Goal: Information Seeking & Learning: Find specific fact

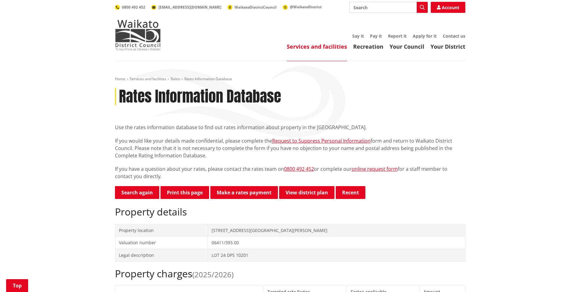
scroll to position [184, 0]
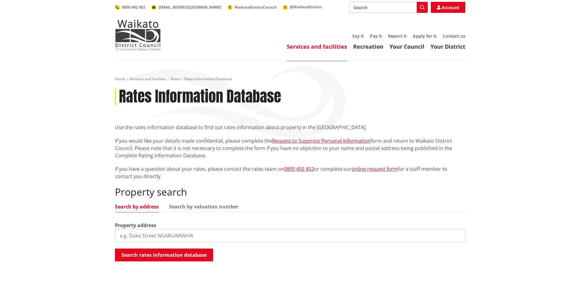
scroll to position [61, 0]
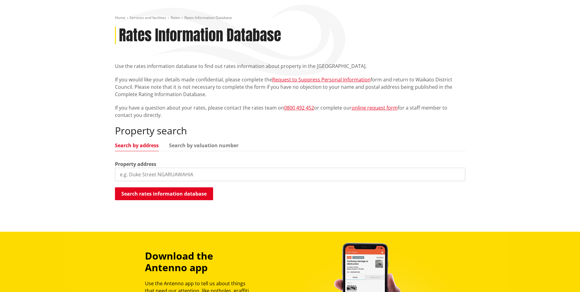
click at [201, 174] on input "search" at bounding box center [290, 174] width 351 height 13
type input "1 earles place"
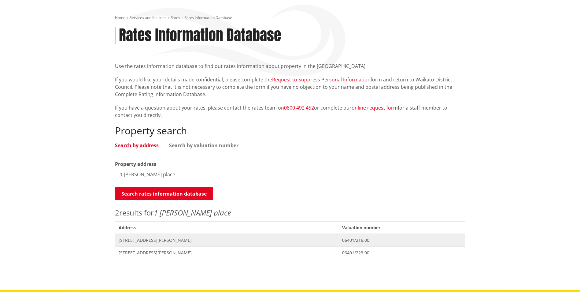
click at [143, 241] on span "1 Earles Place RAGLAN" at bounding box center [227, 240] width 217 height 6
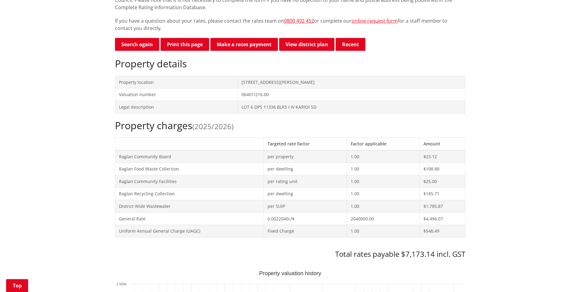
scroll to position [184, 0]
